Goal: Use online tool/utility: Use online tool/utility

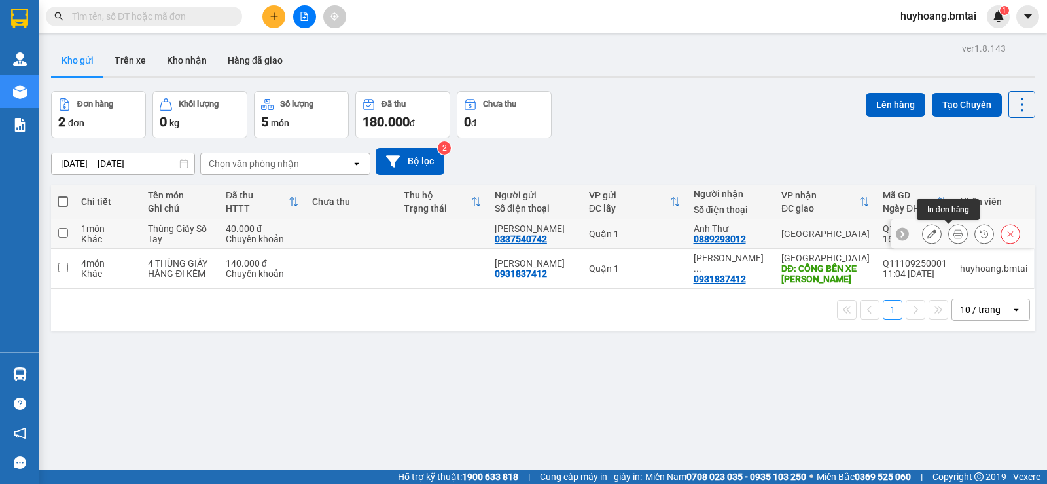
click at [953, 234] on icon at bounding box center [957, 233] width 9 height 9
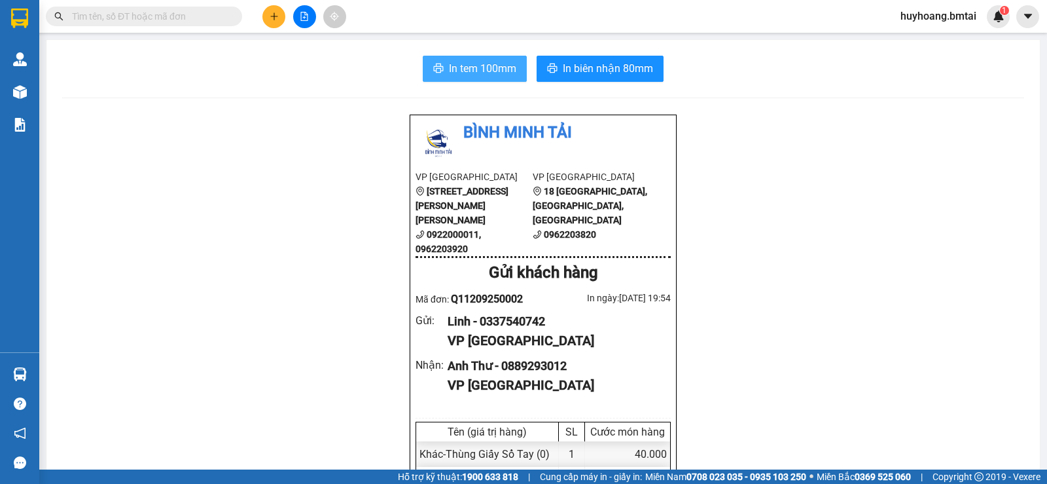
click at [494, 68] on span "In tem 100mm" at bounding box center [482, 68] width 67 height 16
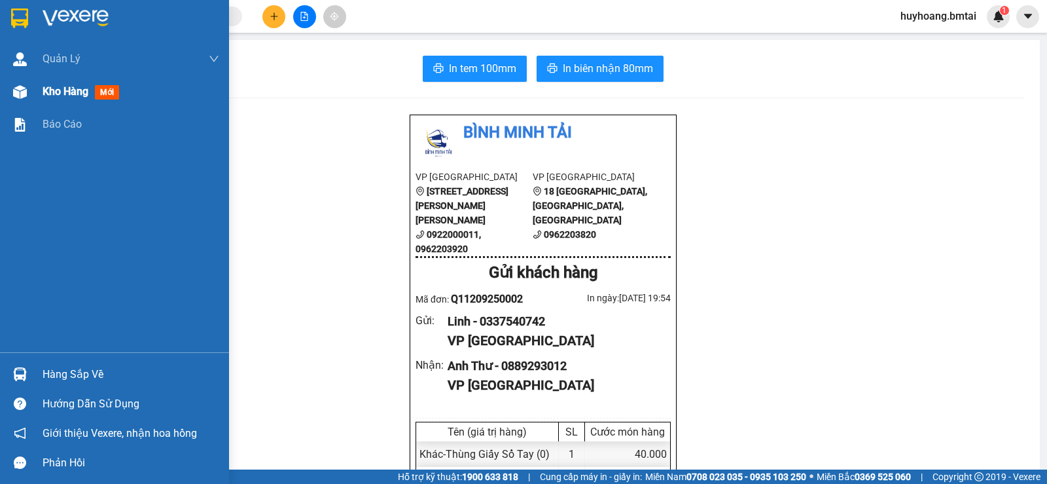
click at [89, 101] on div "Kho hàng mới" at bounding box center [131, 91] width 177 height 33
